Goal: Information Seeking & Learning: Learn about a topic

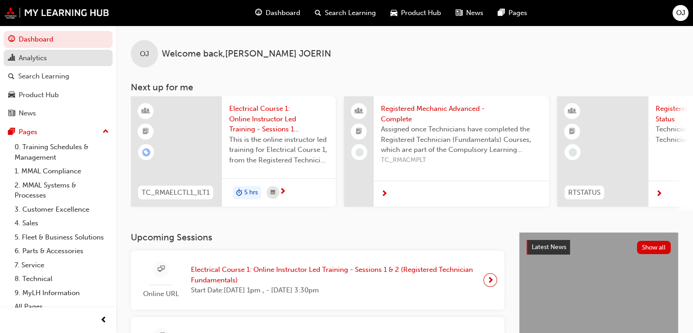
click at [40, 61] on div "Analytics" at bounding box center [33, 58] width 28 height 10
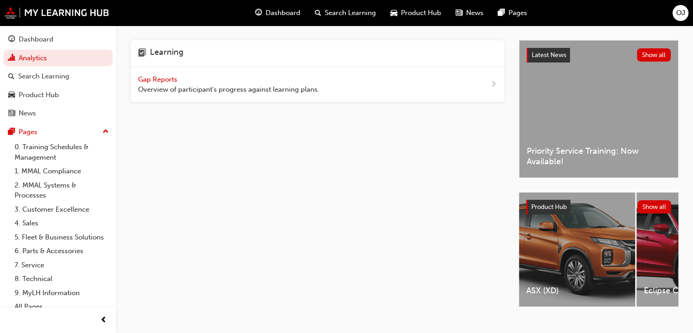
click at [182, 90] on span "Overview of participant's progress against learning plans." at bounding box center [228, 89] width 181 height 10
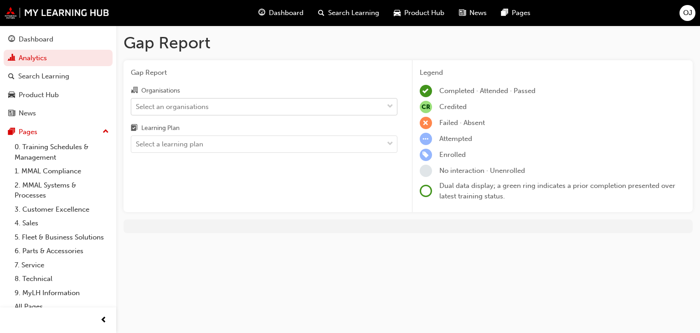
click at [226, 104] on div "Select an organisations" at bounding box center [257, 106] width 252 height 16
click at [137, 104] on input "Organisations Select an organisations" at bounding box center [136, 106] width 1 height 8
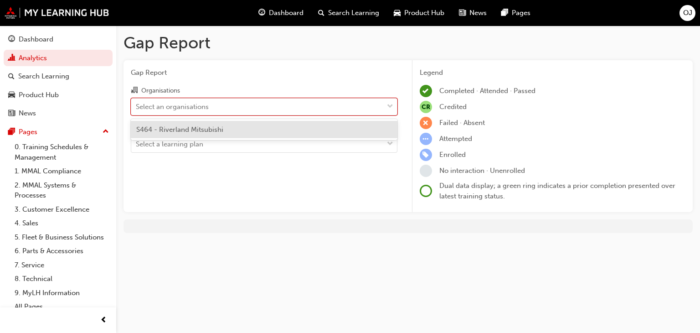
click at [199, 132] on span "S464 - Riverland Mitsubishi" at bounding box center [179, 129] width 87 height 8
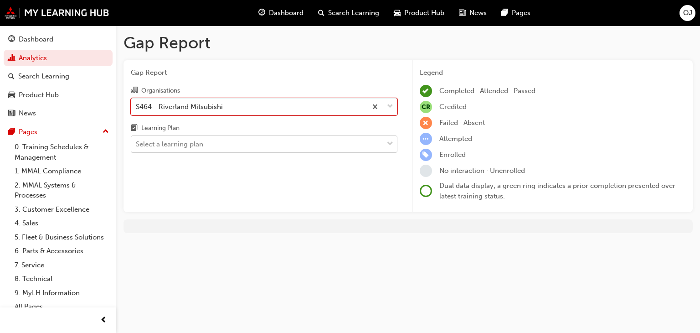
click at [204, 143] on div "Select a learning plan" at bounding box center [257, 144] width 252 height 16
click at [137, 143] on input "Learning Plan Select a learning plan" at bounding box center [136, 144] width 1 height 8
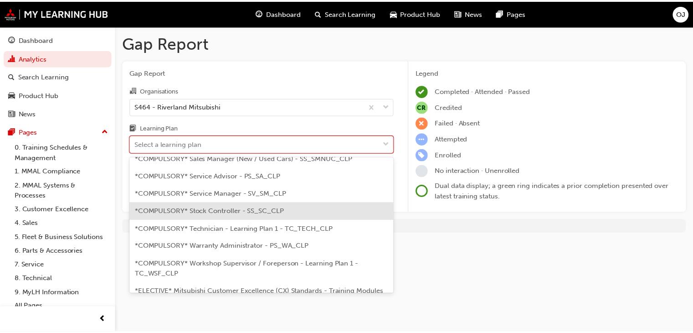
scroll to position [319, 0]
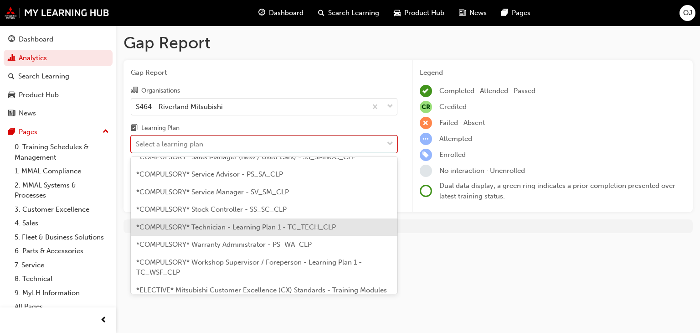
click at [291, 223] on span "*COMPULSORY* Technician - Learning Plan 1 - TC_TECH_CLP" at bounding box center [236, 227] width 200 height 8
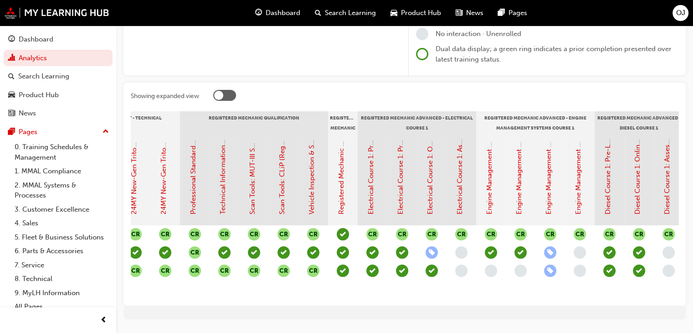
scroll to position [0, 403]
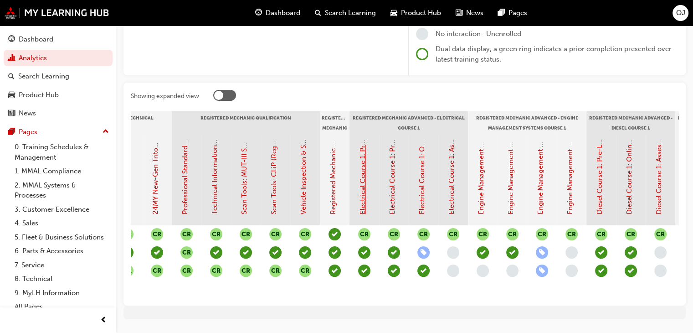
click at [363, 189] on link "Electrical Course 1: Pre-Learning Module 1 (Registered Mechanic Advanced)" at bounding box center [363, 94] width 8 height 240
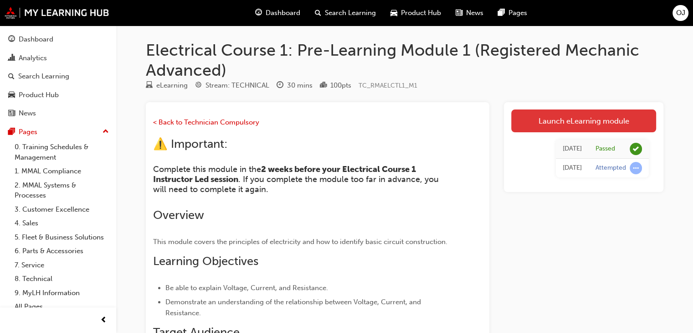
click at [603, 124] on link "Launch eLearning module" at bounding box center [583, 120] width 145 height 23
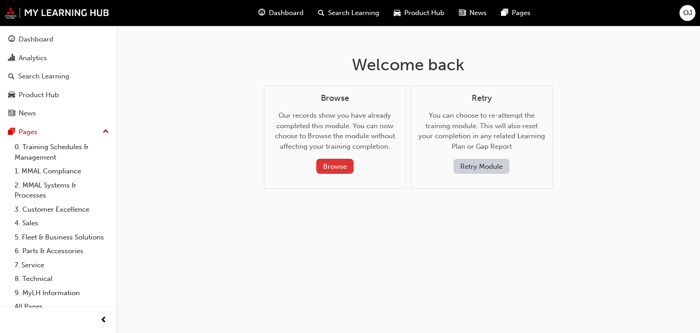
click at [334, 170] on button "Browse" at bounding box center [334, 166] width 37 height 15
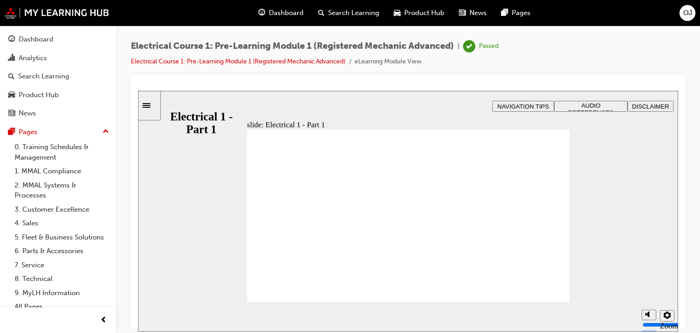
drag, startPoint x: 524, startPoint y: 239, endPoint x: 495, endPoint y: 258, distance: 35.0
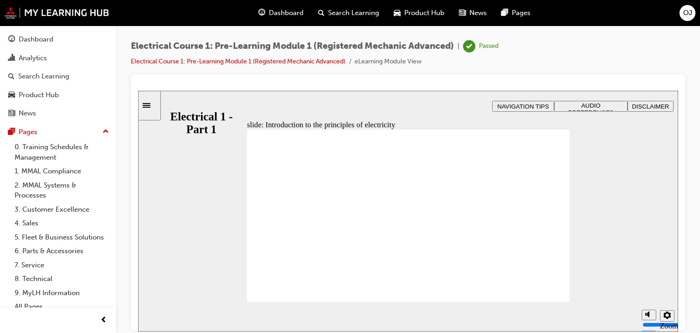
drag, startPoint x: 417, startPoint y: 193, endPoint x: 459, endPoint y: 193, distance: 41.5
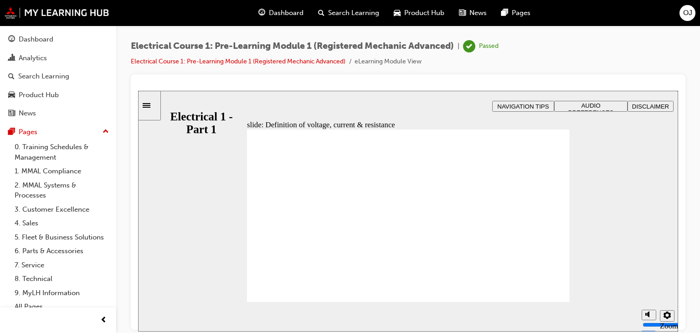
click at [552, 301] on section "Playback Speed 2 1.75 1.5 1.25 Normal" at bounding box center [408, 316] width 540 height 30
click at [539, 107] on span "NAVIGATION TIPS" at bounding box center [522, 106] width 51 height 7
click at [157, 102] on div "Sidebar Toggle" at bounding box center [149, 105] width 15 height 7
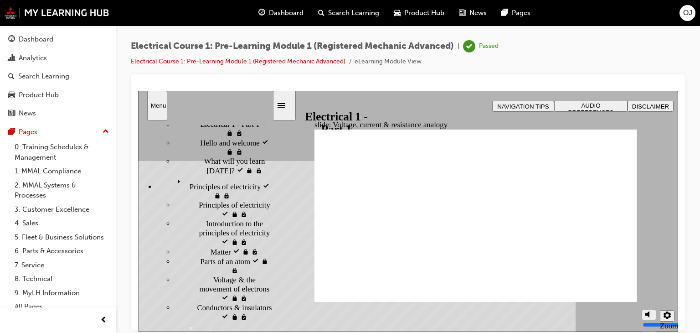
scroll to position [107, 0]
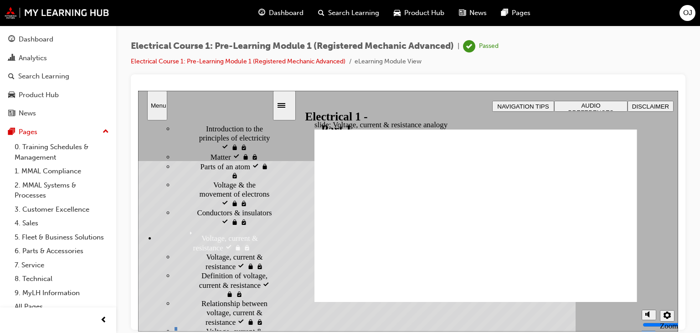
scroll to position [127, 0]
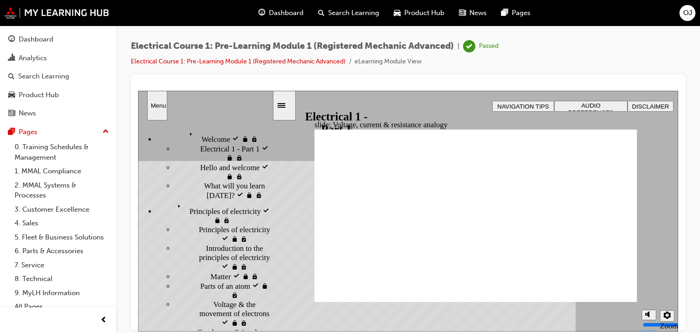
scroll to position [0, 0]
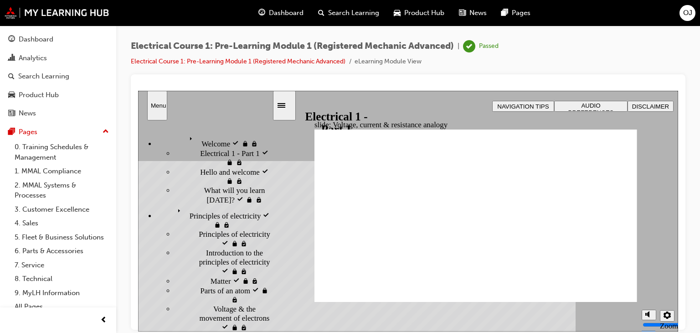
click at [306, 176] on div "slide: Voltage, current & resistance analogy Rectangle 1 Rectangle 3 Voltage, c…" at bounding box center [408, 210] width 540 height 241
click at [283, 105] on div "Sidebar Toggle" at bounding box center [284, 105] width 15 height 7
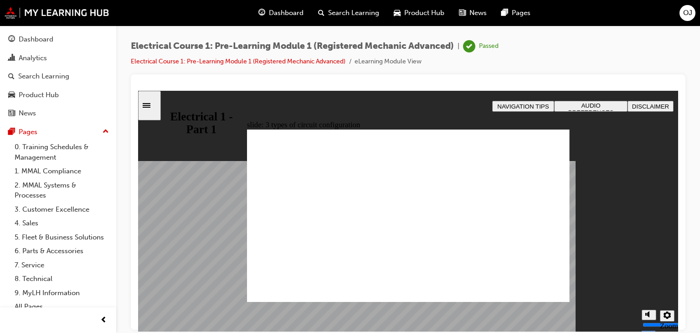
drag, startPoint x: 542, startPoint y: 167, endPoint x: 550, endPoint y: 166, distance: 8.8
checkbox input "true"
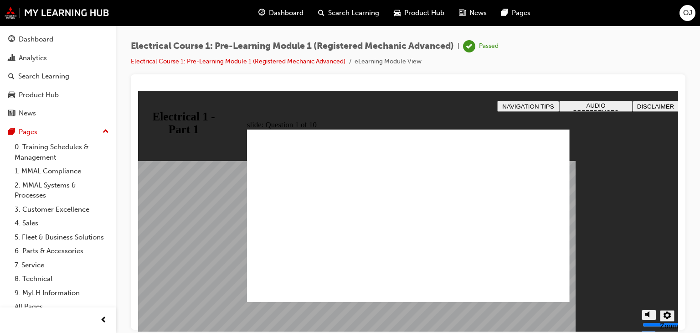
checkbox input "true"
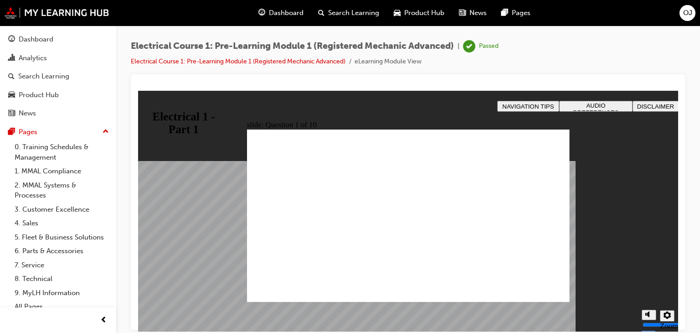
radio input "true"
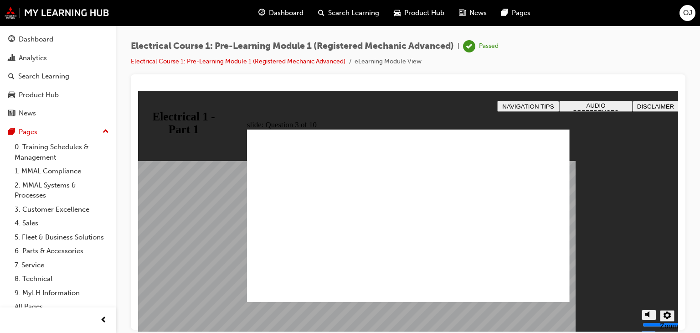
radio input "true"
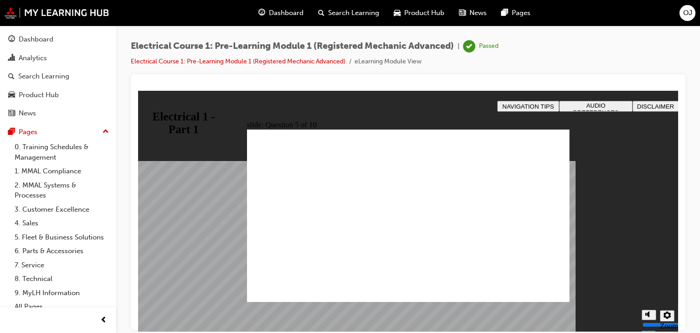
radio input "true"
radio input "false"
radio input "true"
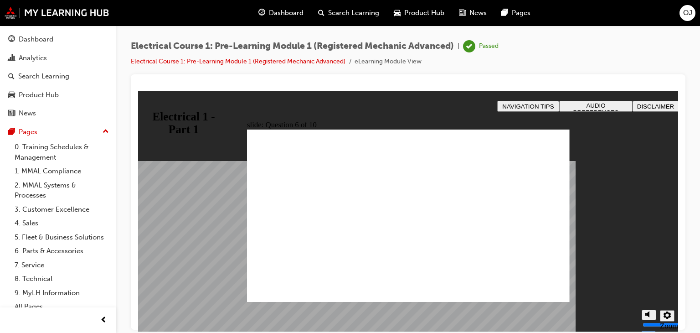
radio input "true"
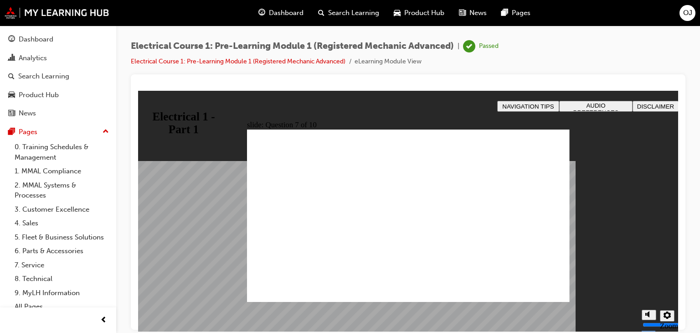
radio input "true"
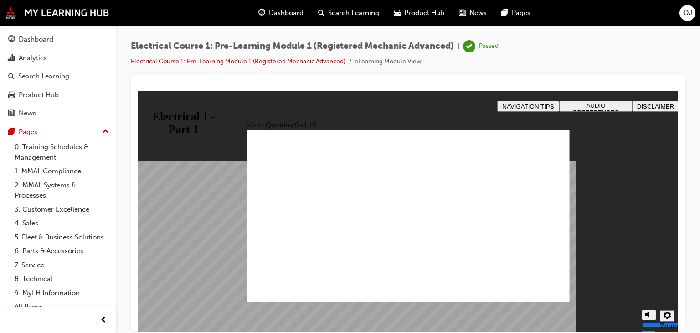
radio input "true"
